Goal: Task Accomplishment & Management: Complete application form

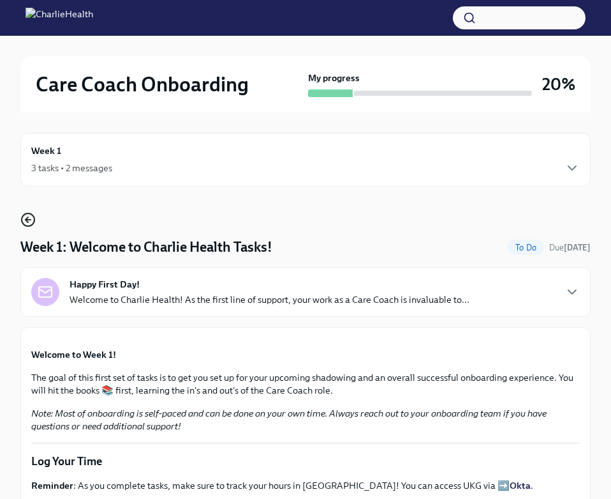
click at [29, 220] on icon "button" at bounding box center [28, 220] width 5 height 0
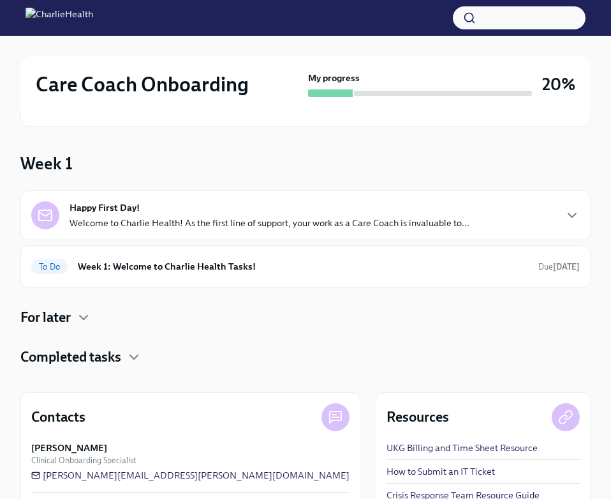
scroll to position [135, 0]
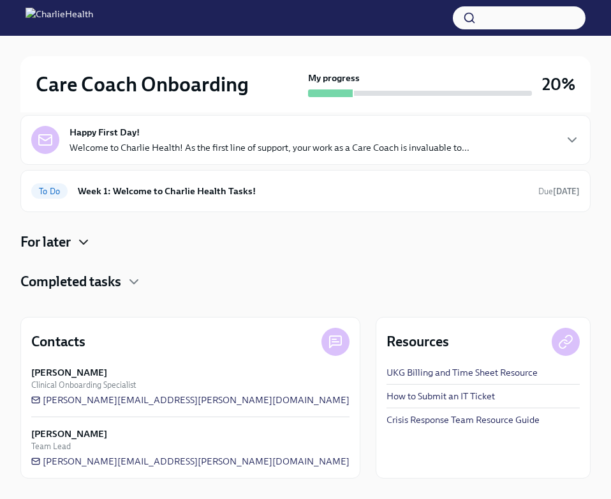
click at [79, 246] on icon "button" at bounding box center [83, 241] width 15 height 15
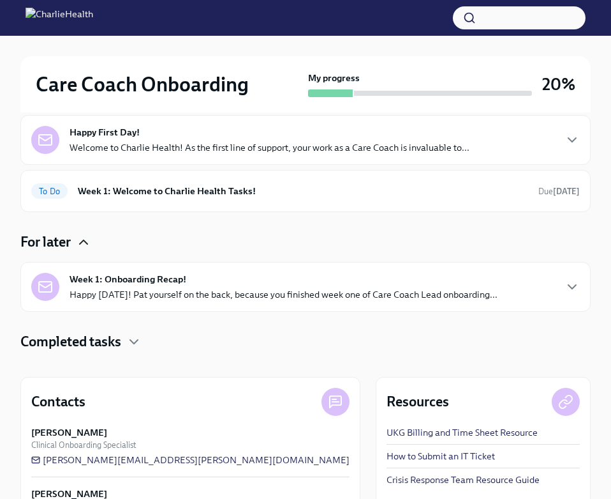
click at [79, 246] on icon "button" at bounding box center [83, 241] width 15 height 15
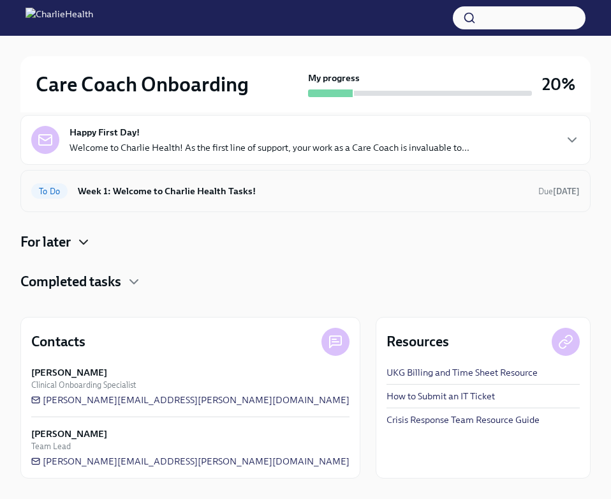
click at [129, 185] on h6 "Week 1: Welcome to Charlie Health Tasks!" at bounding box center [303, 191] width 451 height 14
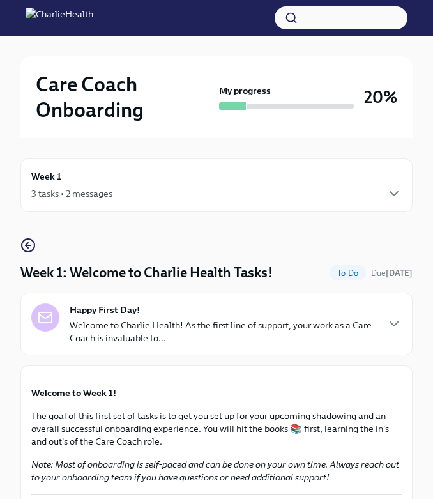
click at [34, 13] on img at bounding box center [60, 18] width 68 height 20
click at [80, 179] on div "Week 1 3 tasks • 2 messages" at bounding box center [216, 185] width 370 height 32
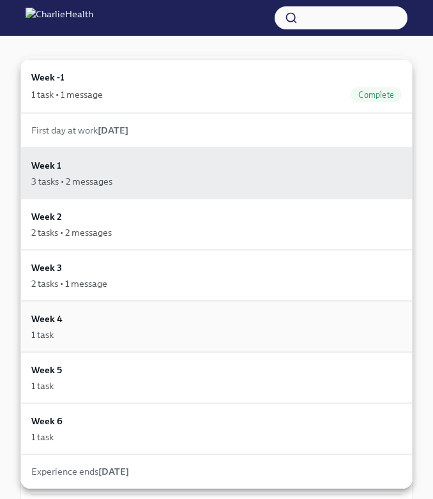
click at [74, 320] on div "Week 4 1 task" at bounding box center [216, 325] width 370 height 29
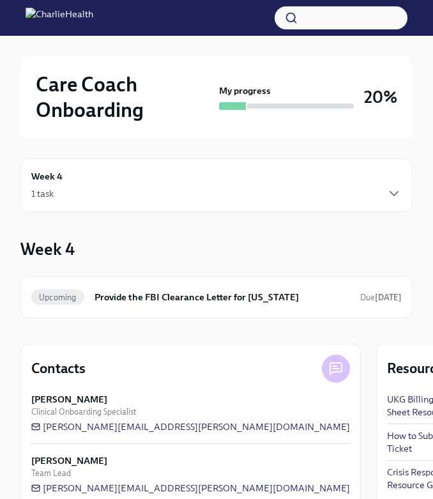
click at [78, 170] on div "Week 4 1 task" at bounding box center [216, 185] width 370 height 32
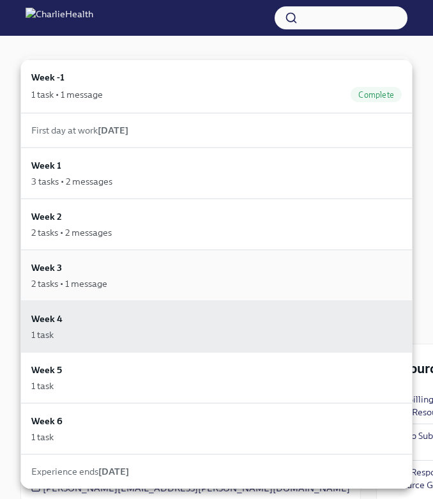
click at [73, 253] on div "Week 3 2 tasks • 1 message" at bounding box center [216, 275] width 392 height 51
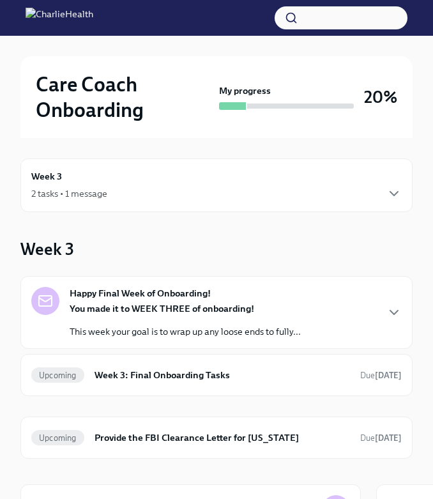
click at [116, 313] on strong "You made it to WEEK THREE of onboarding!" at bounding box center [162, 308] width 184 height 11
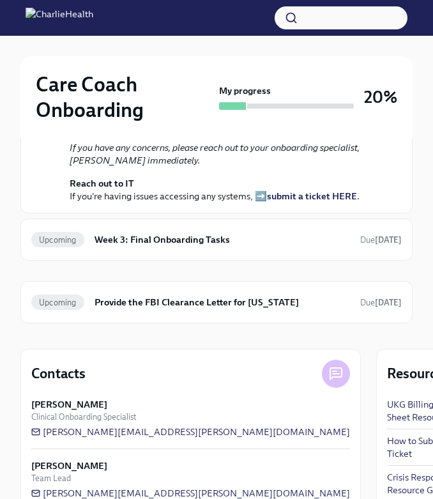
scroll to position [273, 0]
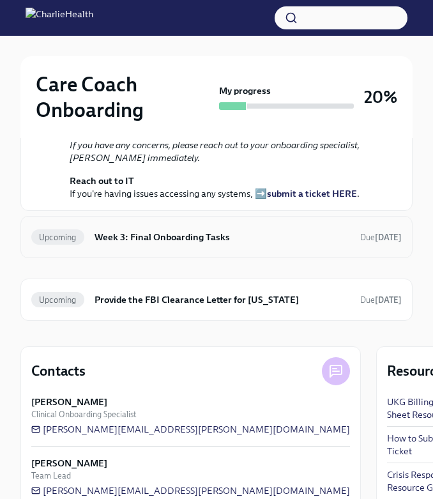
click at [161, 247] on div "Upcoming Week 3: Final Onboarding Tasks Due [DATE]" at bounding box center [216, 237] width 370 height 20
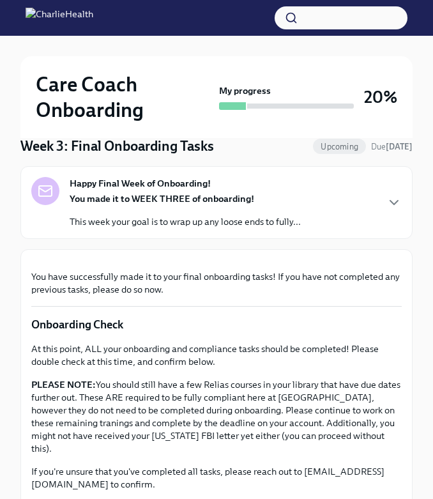
scroll to position [97, 0]
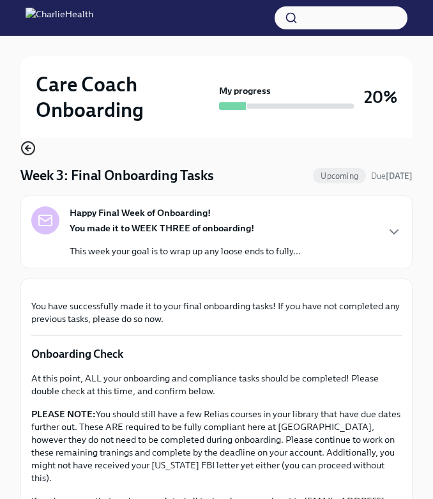
click at [29, 145] on icon "button" at bounding box center [27, 147] width 15 height 15
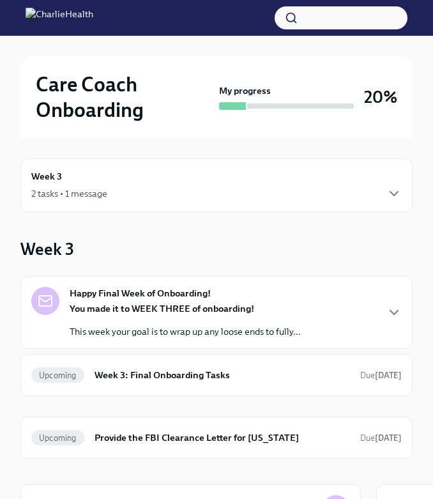
click at [133, 186] on div "2 tasks • 1 message" at bounding box center [216, 193] width 370 height 15
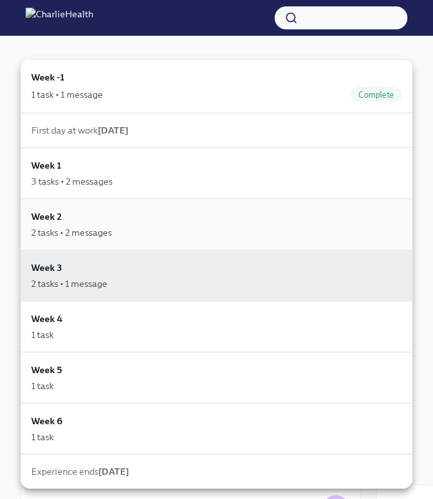
click at [112, 232] on div "2 tasks • 2 messages" at bounding box center [71, 232] width 80 height 13
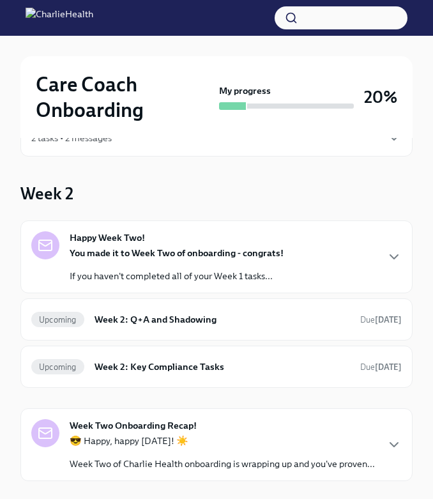
click at [152, 255] on strong "You made it to Week Two of onboarding - congrats!" at bounding box center [177, 252] width 214 height 11
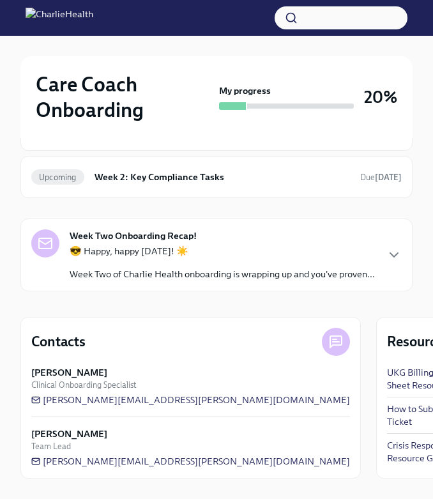
scroll to position [521, 0]
click at [156, 280] on p "Week Two of Charlie Health onboarding is wrapping up and you've proven..." at bounding box center [222, 273] width 305 height 13
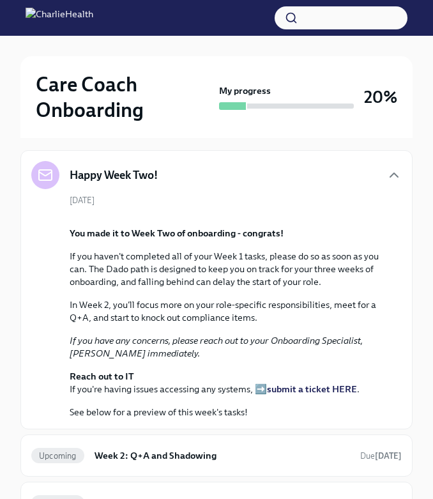
scroll to position [0, 0]
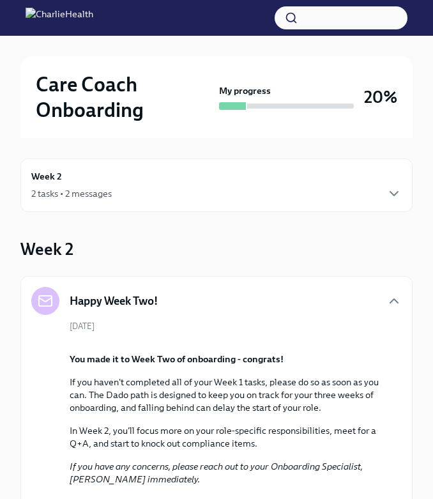
click at [72, 115] on h2 "Care Coach Onboarding" at bounding box center [125, 96] width 178 height 51
click at [45, 22] on img at bounding box center [60, 18] width 68 height 20
click at [122, 169] on div "Week 2 2 tasks • 2 messages" at bounding box center [216, 185] width 370 height 32
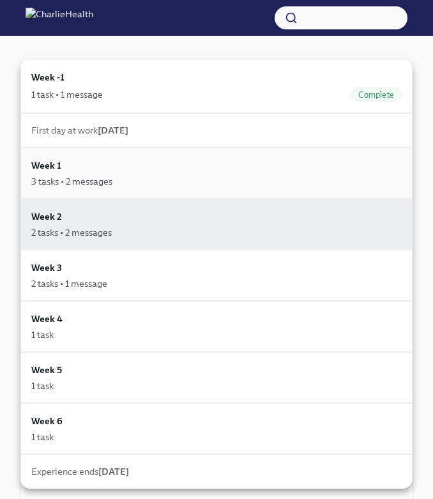
click at [107, 184] on div "3 tasks • 2 messages" at bounding box center [71, 181] width 81 height 13
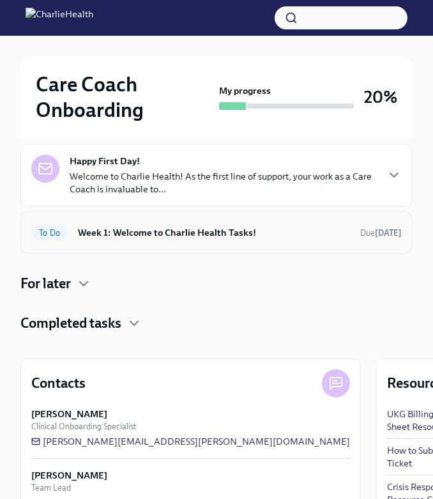
scroll to position [149, 0]
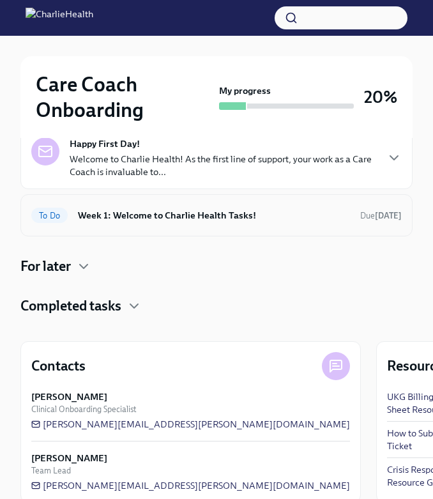
click at [148, 221] on h6 "Week 1: Welcome to Charlie Health Tasks!" at bounding box center [214, 215] width 272 height 14
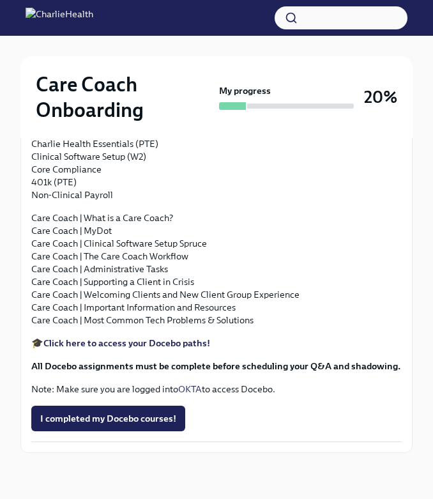
scroll to position [1388, 0]
click at [110, 417] on span "I completed my Docebo courses!" at bounding box center [108, 418] width 136 height 13
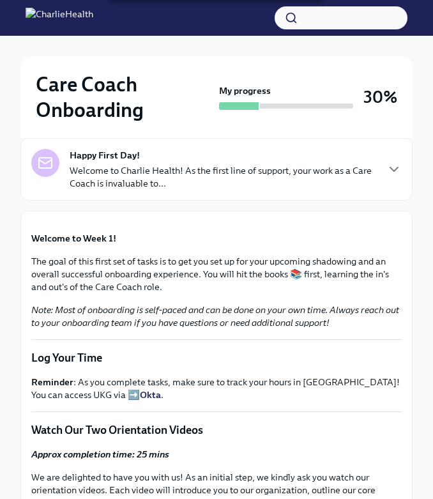
scroll to position [0, 0]
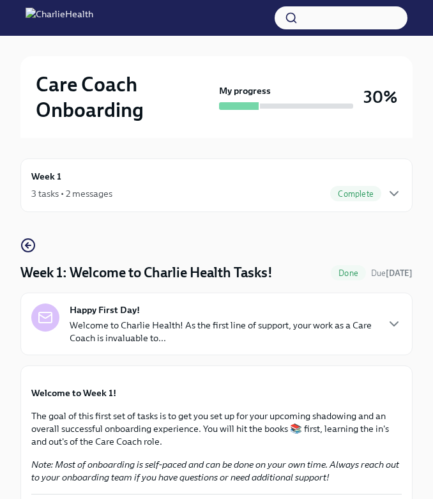
click at [191, 306] on div "Happy First Day! Welcome to Charlie Health! As the first line of support, your …" at bounding box center [223, 323] width 306 height 41
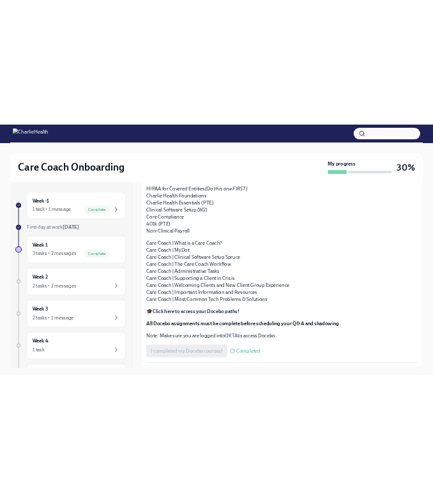
scroll to position [1501, 0]
